Goal: Task Accomplishment & Management: Use online tool/utility

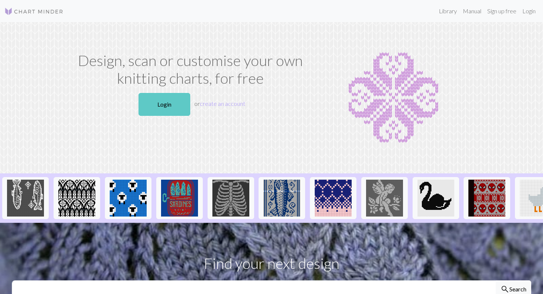
click at [182, 110] on link "Login" at bounding box center [164, 104] width 52 height 23
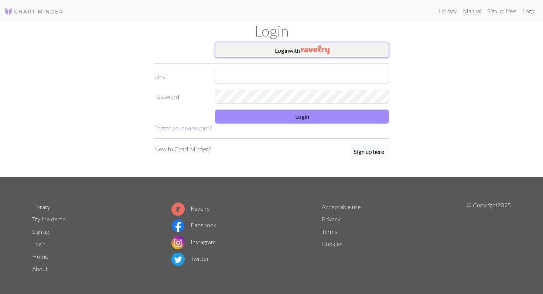
click at [300, 55] on button "Login with" at bounding box center [302, 50] width 174 height 15
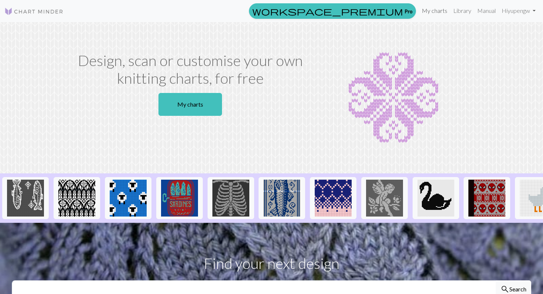
click at [433, 11] on link "My charts" at bounding box center [434, 10] width 31 height 15
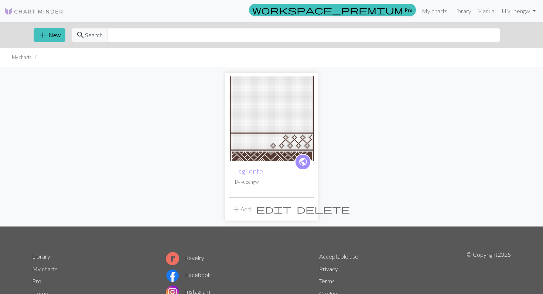
click at [301, 113] on img at bounding box center [271, 118] width 85 height 85
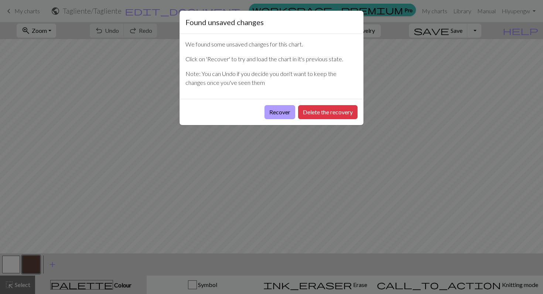
click at [270, 114] on button "Recover" at bounding box center [279, 112] width 31 height 14
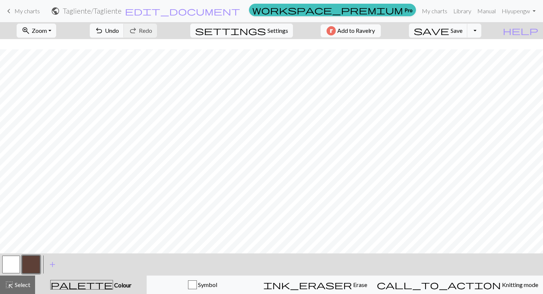
scroll to position [316, 0]
